Goal: Task Accomplishment & Management: Complete application form

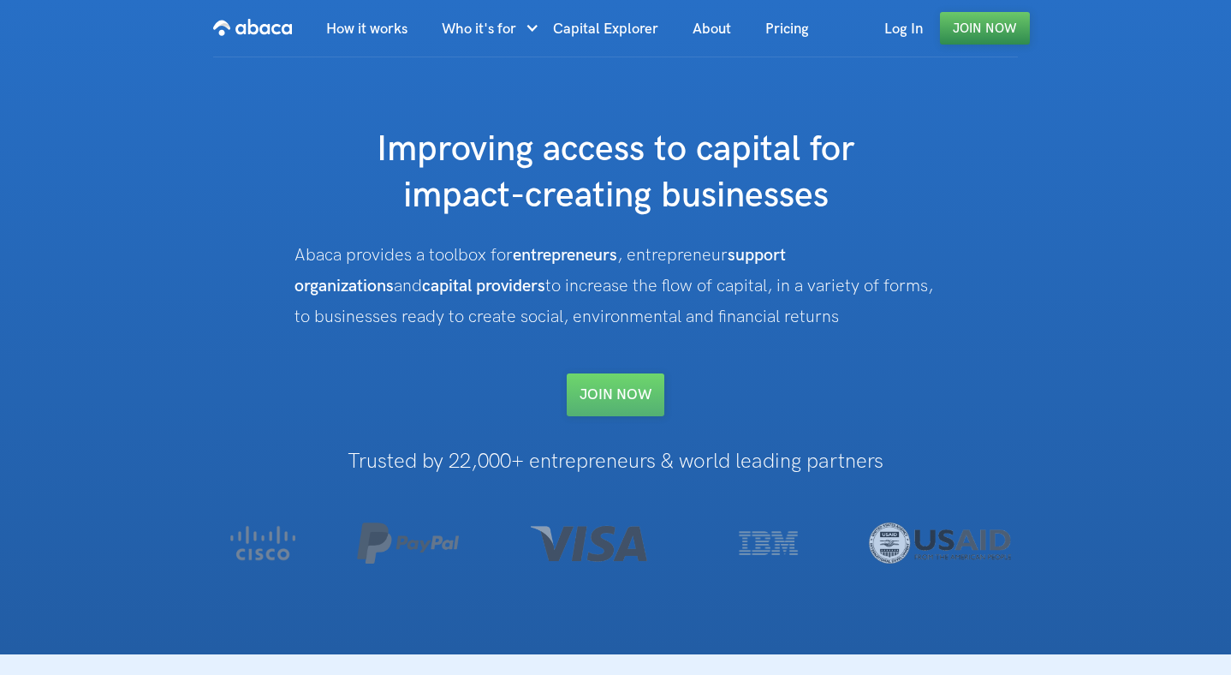
click at [980, 27] on link "Join Now" at bounding box center [985, 28] width 90 height 33
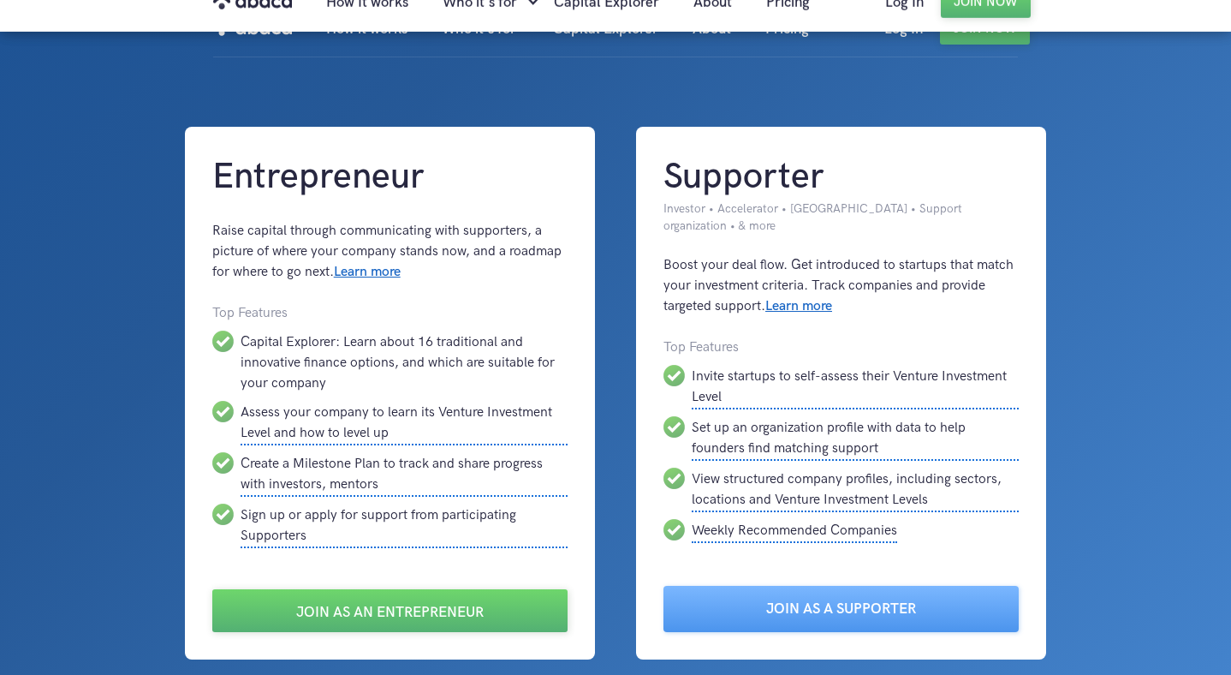
scroll to position [30, 0]
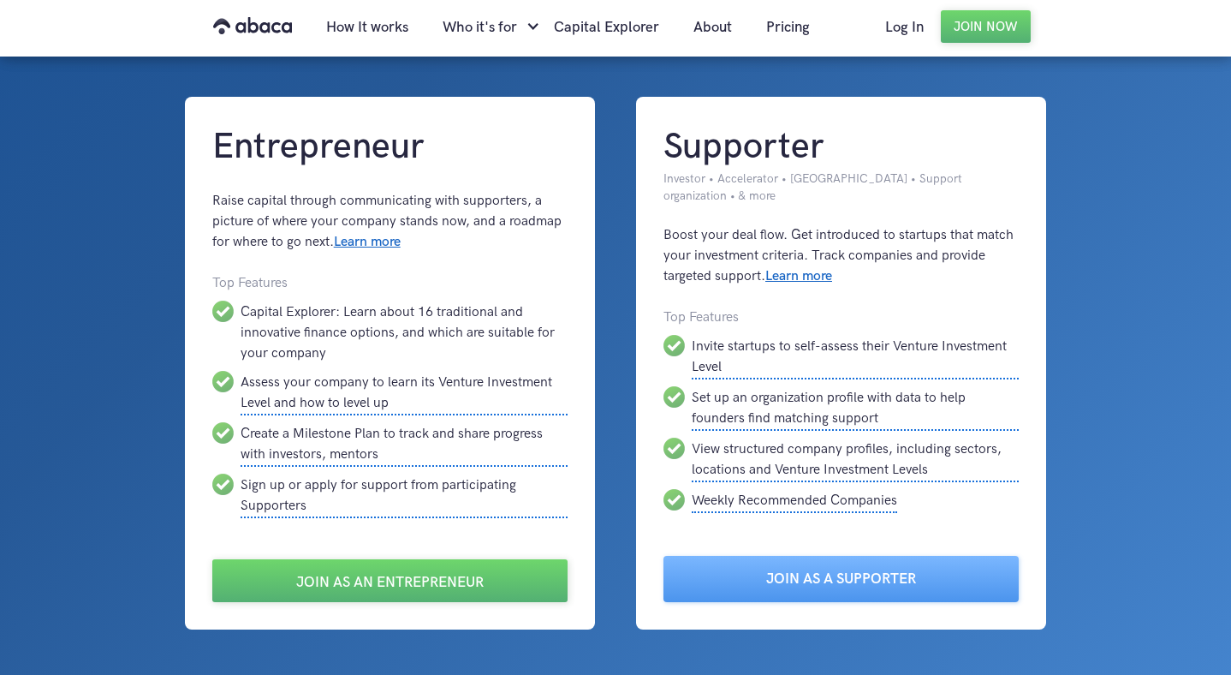
click at [1200, 438] on div at bounding box center [615, 368] width 1231 height 796
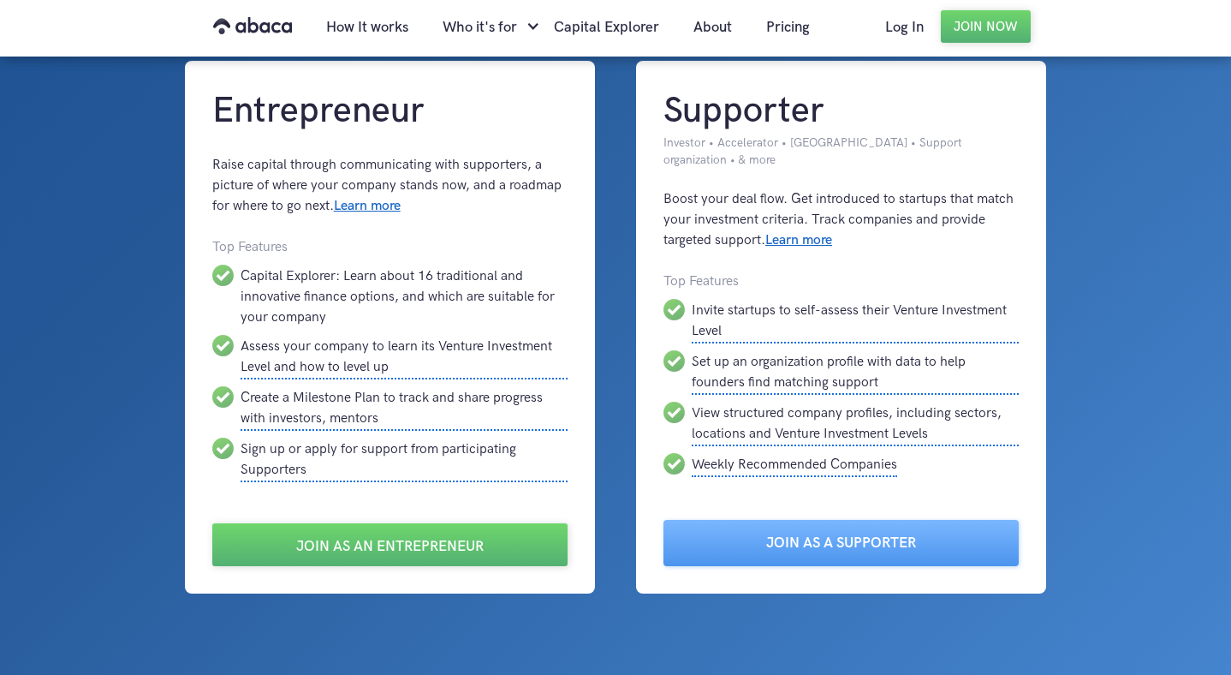
scroll to position [0, 0]
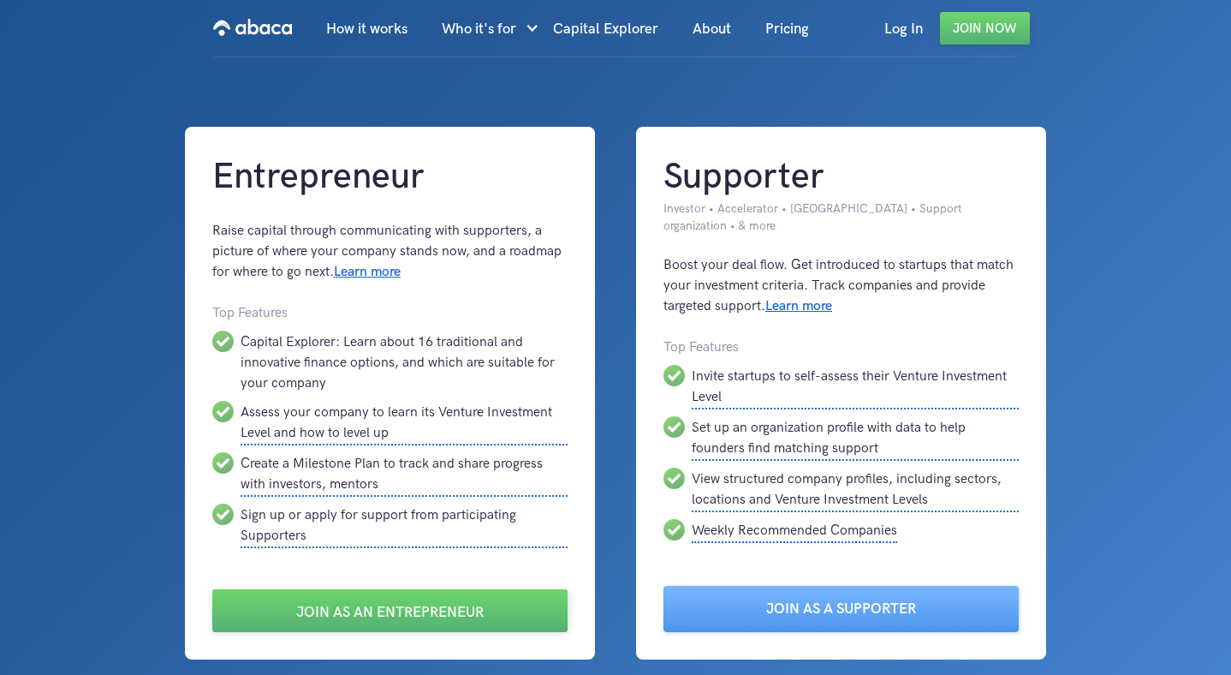
click at [1128, 102] on div at bounding box center [615, 398] width 1231 height 796
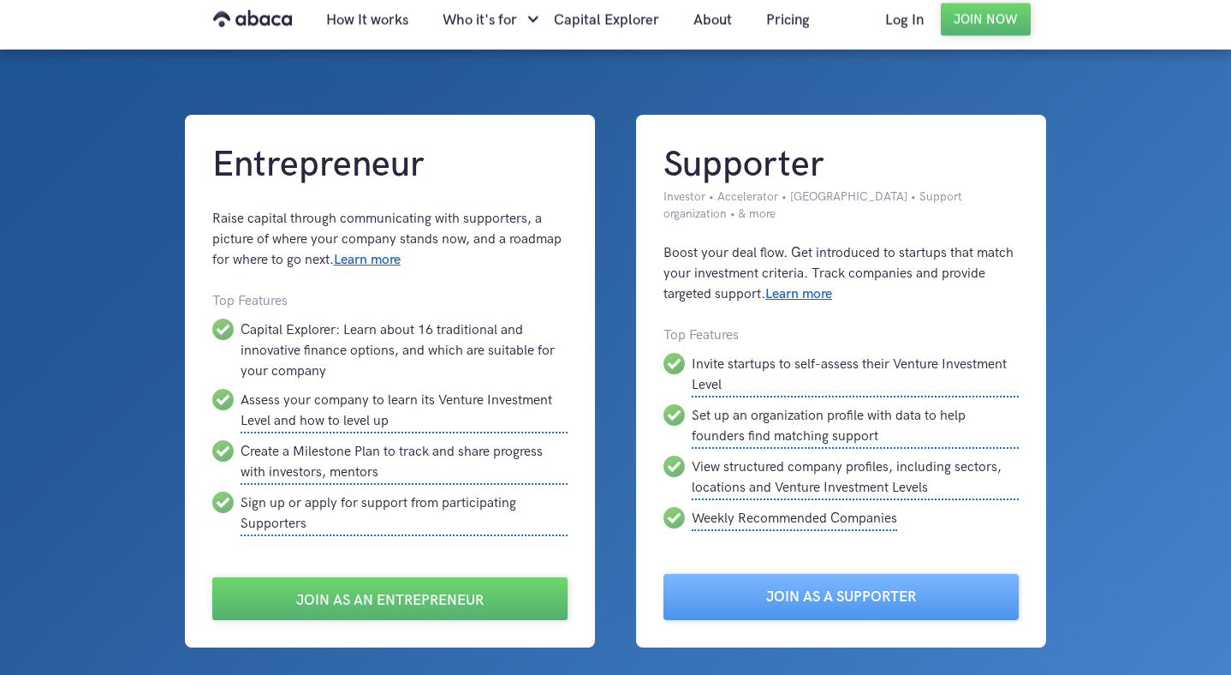
scroll to position [15, 0]
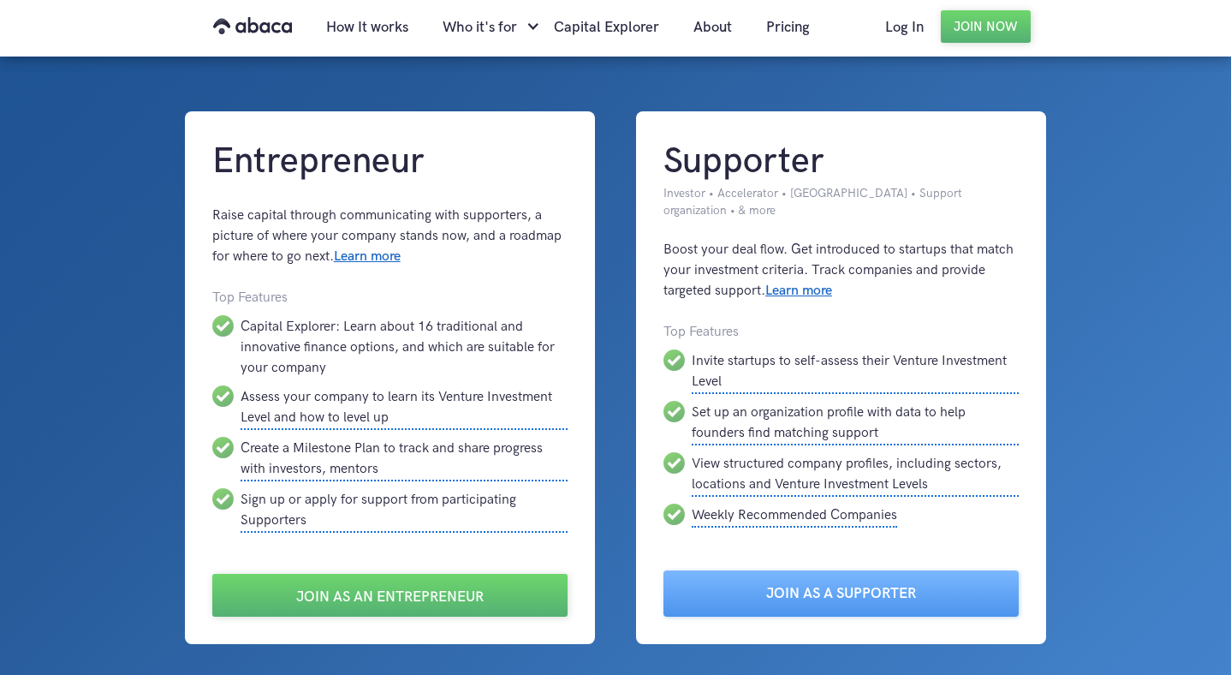
click at [155, 355] on div at bounding box center [615, 383] width 1231 height 796
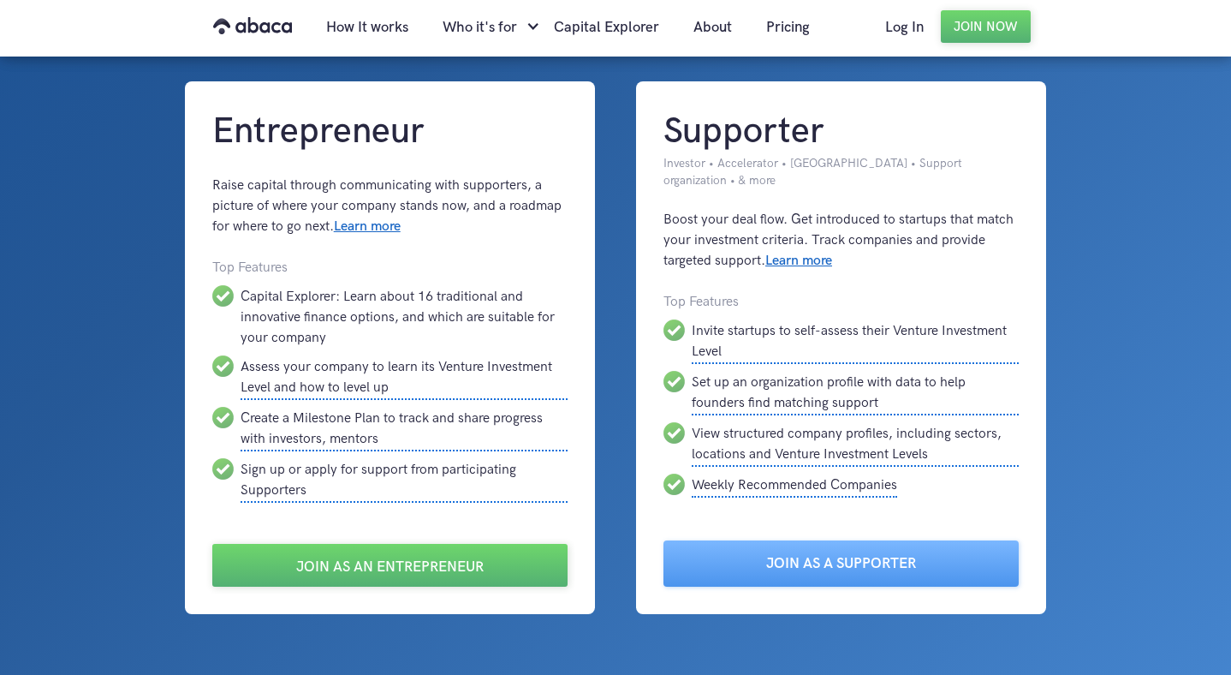
scroll to position [48, 0]
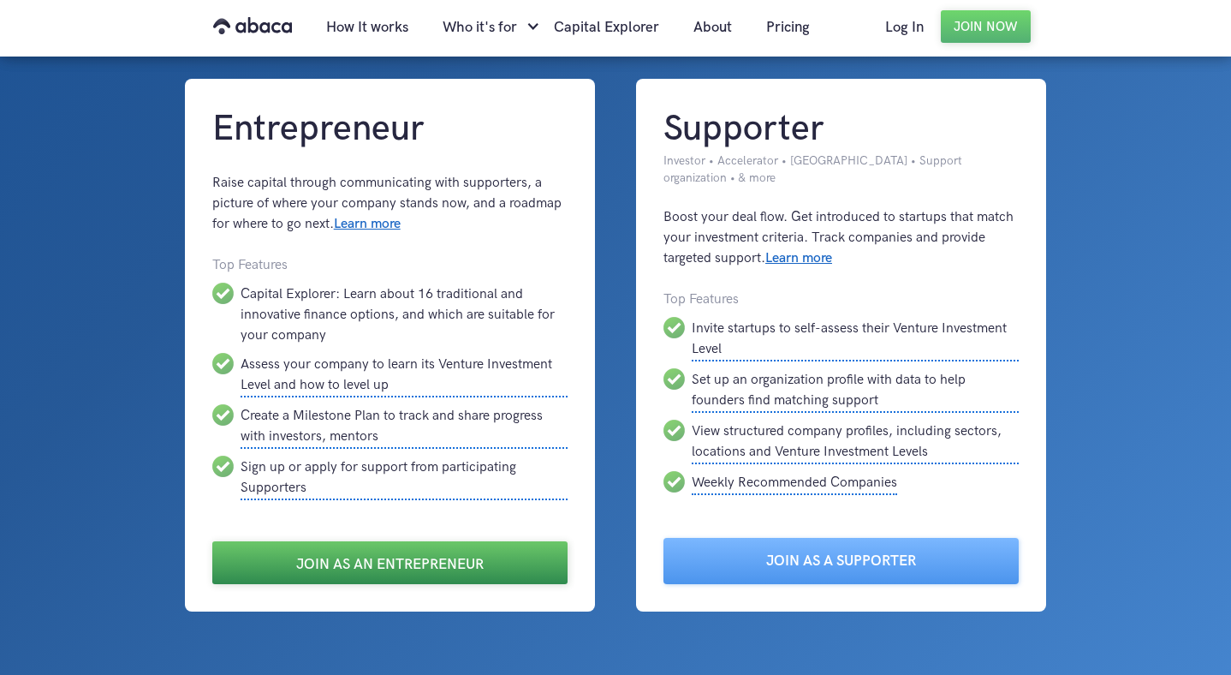
click at [391, 568] on link "Join as an Entrepreneur" at bounding box center [389, 562] width 355 height 43
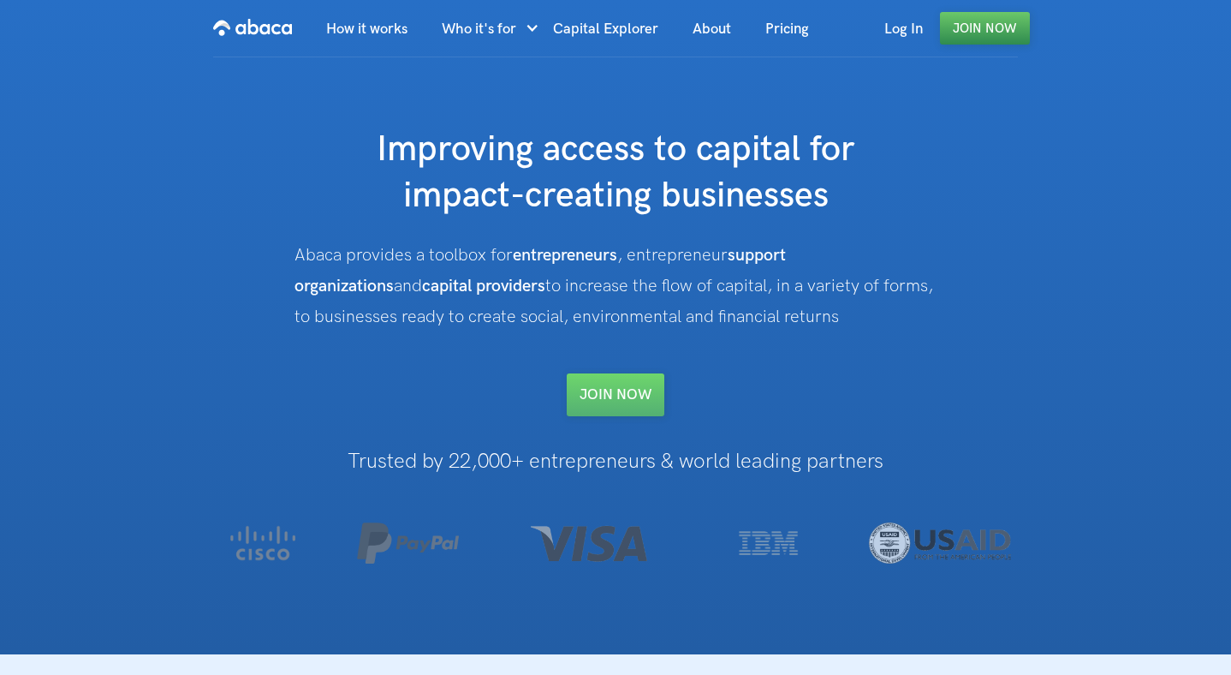
click at [1000, 33] on link "Join Now" at bounding box center [985, 28] width 90 height 33
